Goal: Browse casually

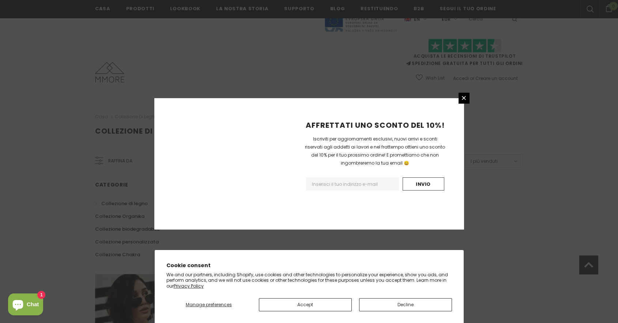
scroll to position [426, 0]
